Goal: Check status: Check status

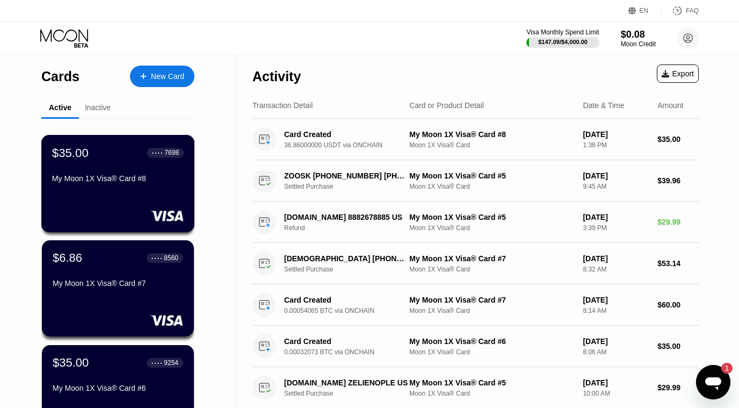
click at [112, 191] on div "$35.00 ● ● ● ● 7698 My Moon 1X Visa® Card #8" at bounding box center [118, 183] width 154 height 97
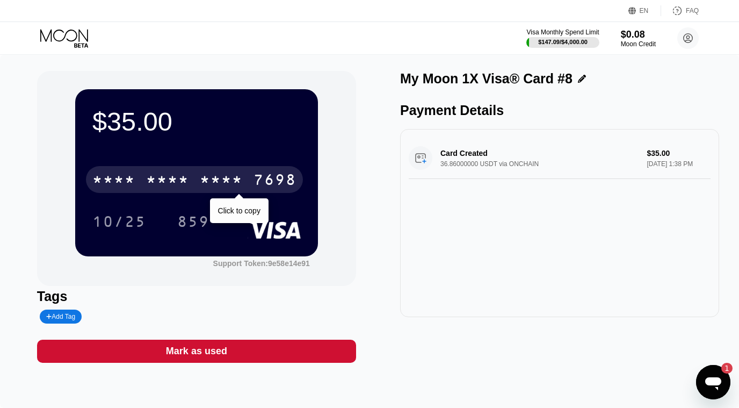
click at [216, 179] on div "* * * *" at bounding box center [221, 180] width 43 height 17
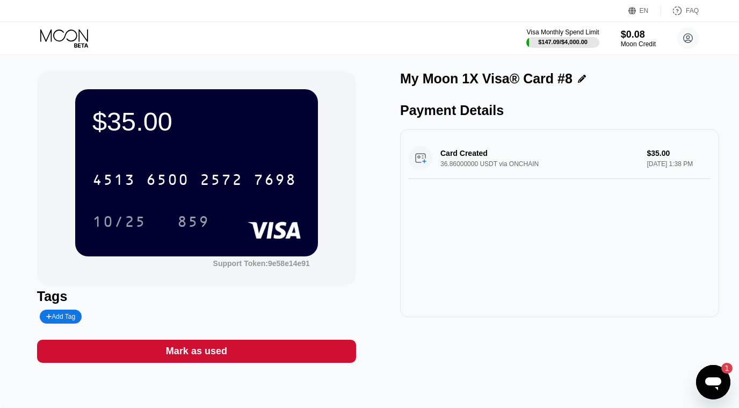
click at [35, 127] on div "$35.00 4513 6500 2572 7698 10/25 859 Support Token: 9e58e14e91 Tags Add Tag Mar…" at bounding box center [369, 231] width 739 height 353
